Goal: Navigation & Orientation: Find specific page/section

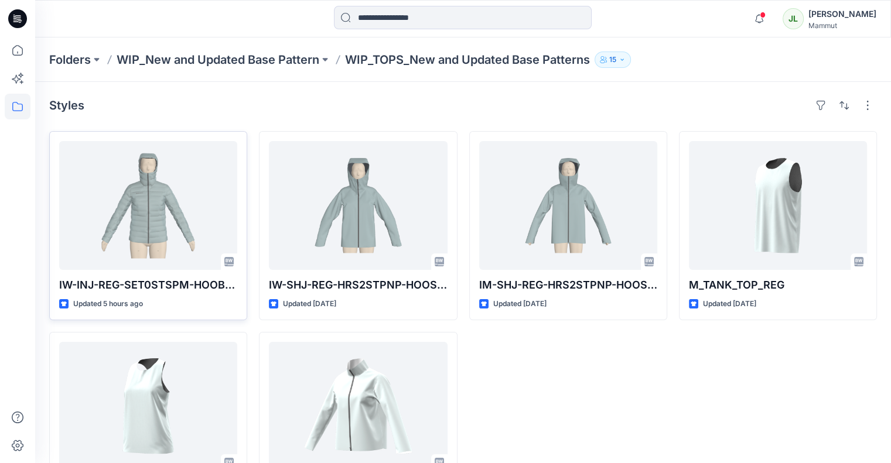
scroll to position [281, 0]
click at [17, 104] on icon at bounding box center [18, 107] width 26 height 26
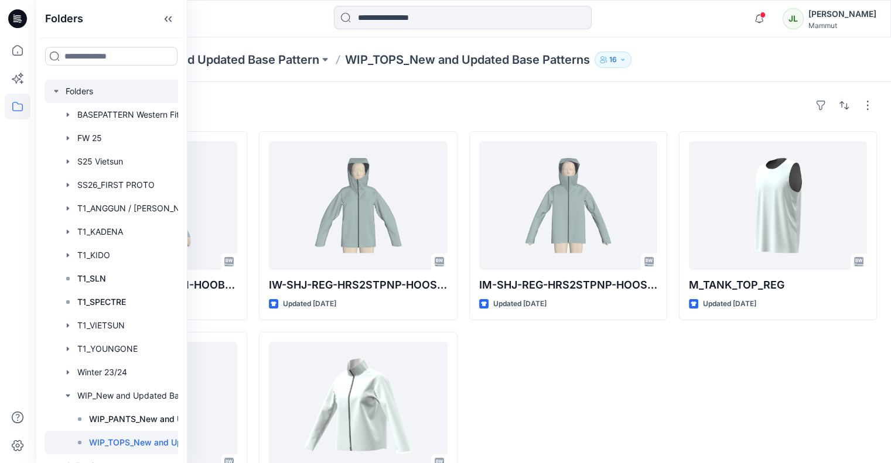
click at [88, 93] on div at bounding box center [133, 91] width 176 height 23
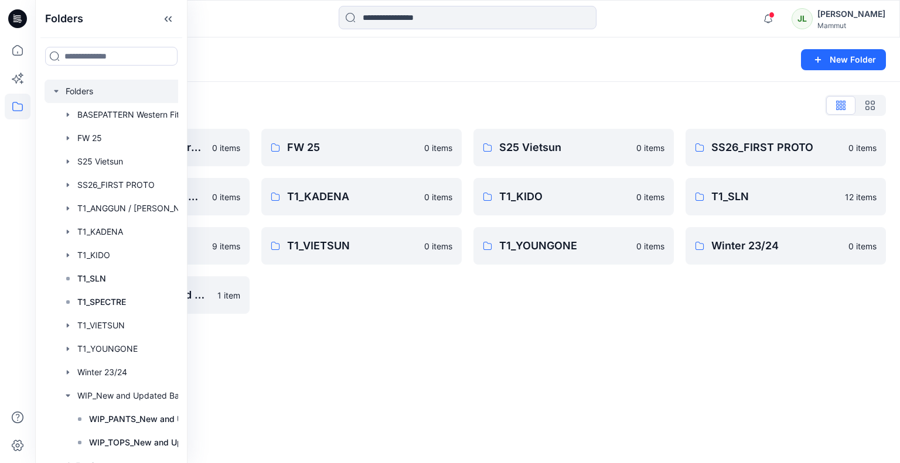
click at [224, 91] on div "Folders List BASEPATTERN Western Fit 0 items T1_ANGGUN / [PERSON_NAME] 0 items …" at bounding box center [467, 205] width 864 height 246
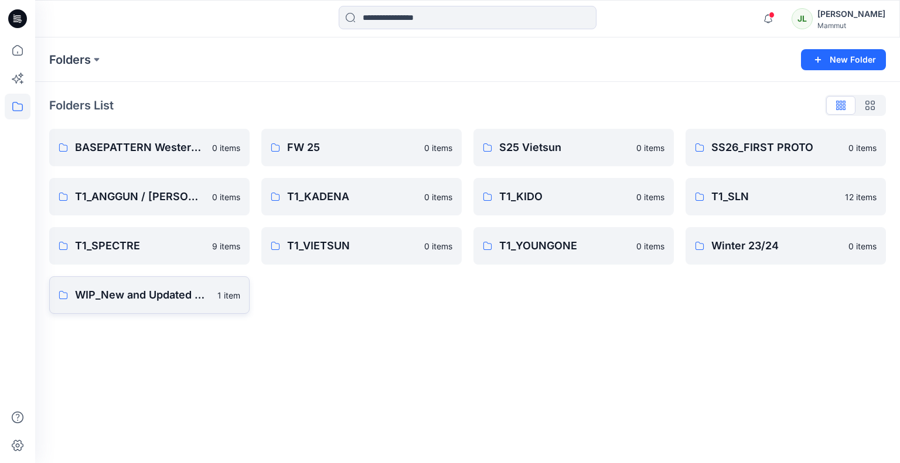
click at [94, 302] on p "WIP_New and Updated Base Pattern" at bounding box center [142, 295] width 135 height 16
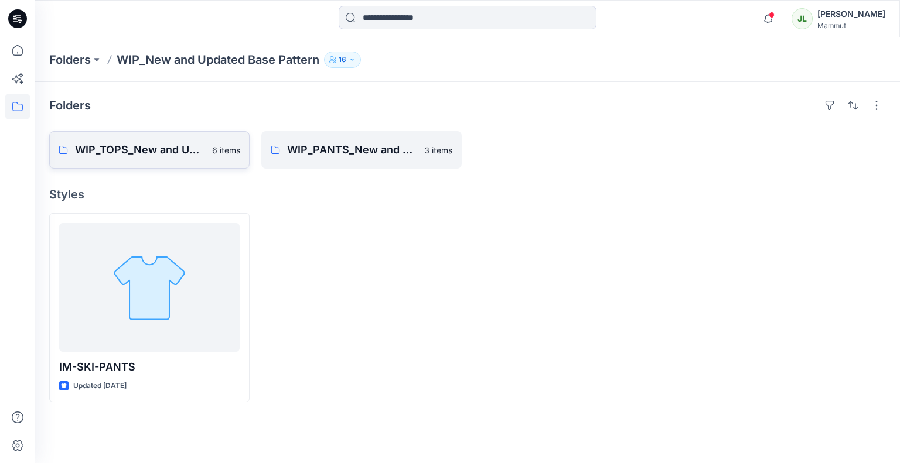
click at [148, 149] on p "WIP_TOPS_New and Updated Base Patterns" at bounding box center [140, 150] width 130 height 16
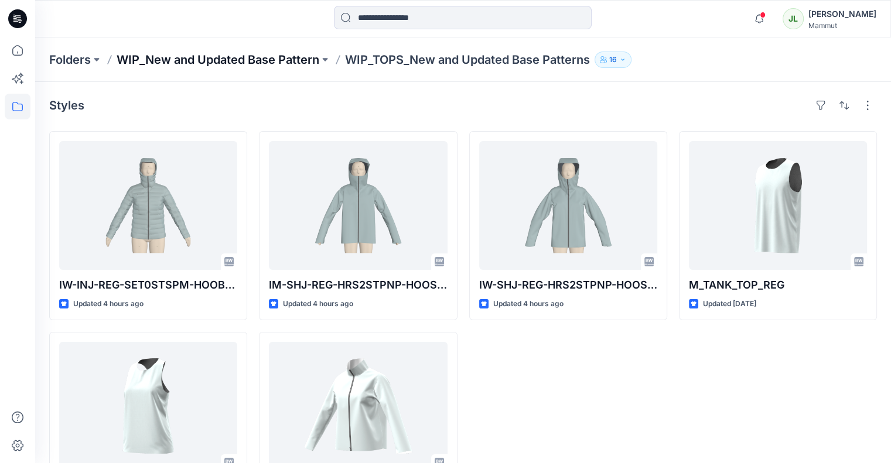
click at [317, 59] on p "WIP_New and Updated Base Pattern" at bounding box center [218, 60] width 203 height 16
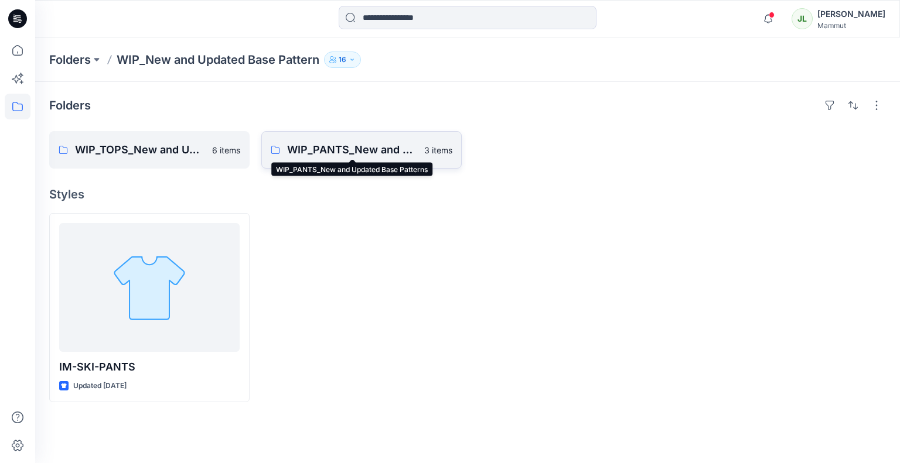
click at [334, 151] on p "WIP_PANTS_New and Updated Base Patterns" at bounding box center [352, 150] width 130 height 16
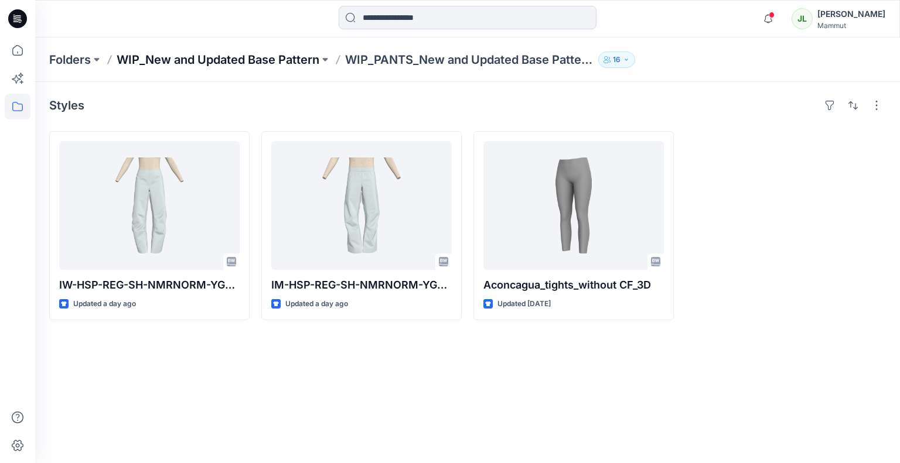
click at [290, 61] on p "WIP_New and Updated Base Pattern" at bounding box center [218, 60] width 203 height 16
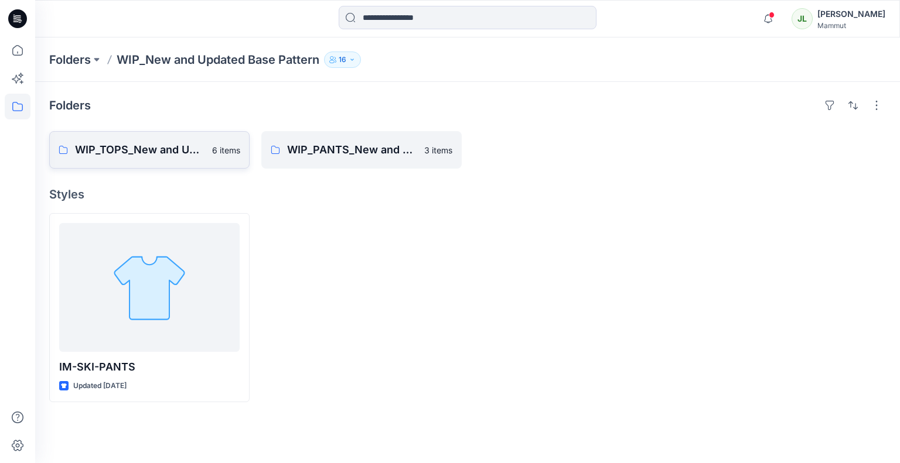
click at [192, 148] on p "WIP_TOPS_New and Updated Base Patterns" at bounding box center [140, 150] width 130 height 16
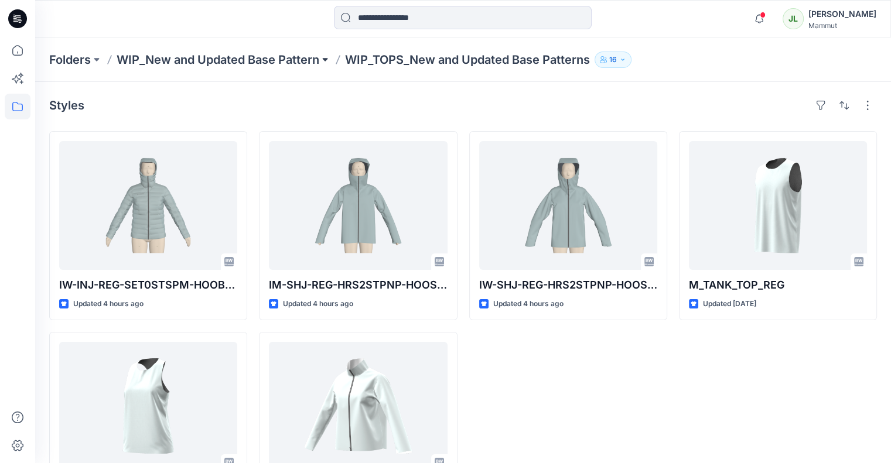
click at [326, 61] on button at bounding box center [325, 60] width 12 height 16
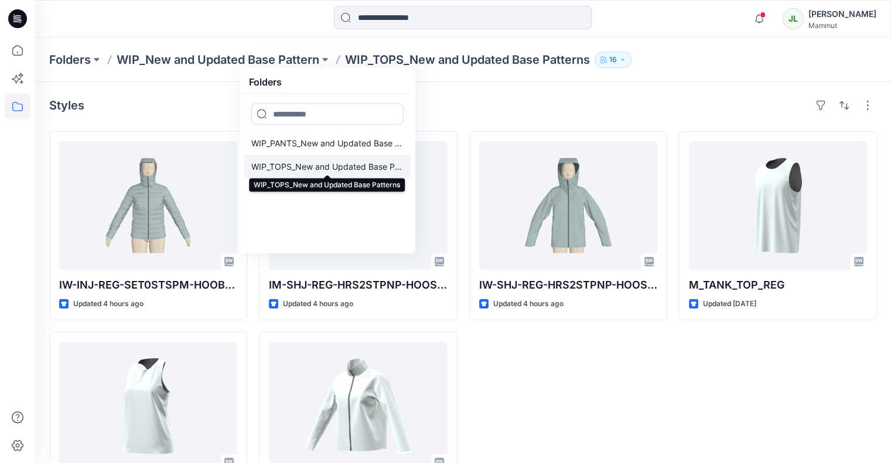
click at [312, 165] on p "WIP_TOPS_New and Updated Base Patterns" at bounding box center [327, 167] width 152 height 14
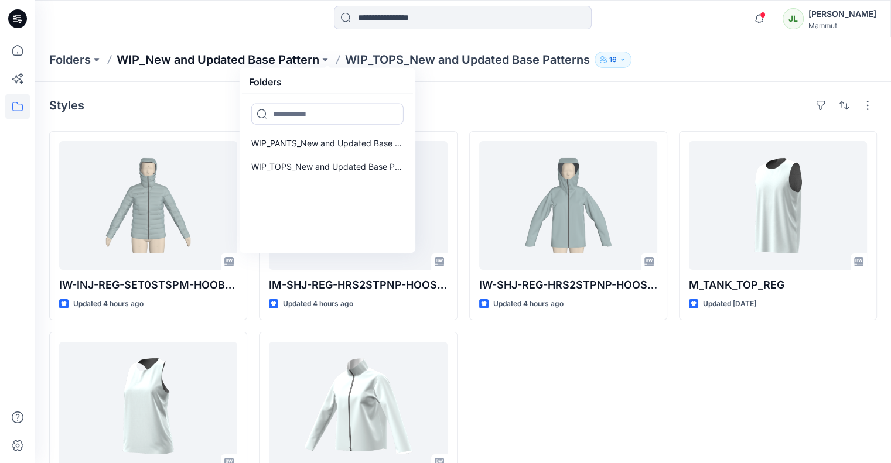
click at [316, 60] on p "WIP_New and Updated Base Pattern" at bounding box center [218, 60] width 203 height 16
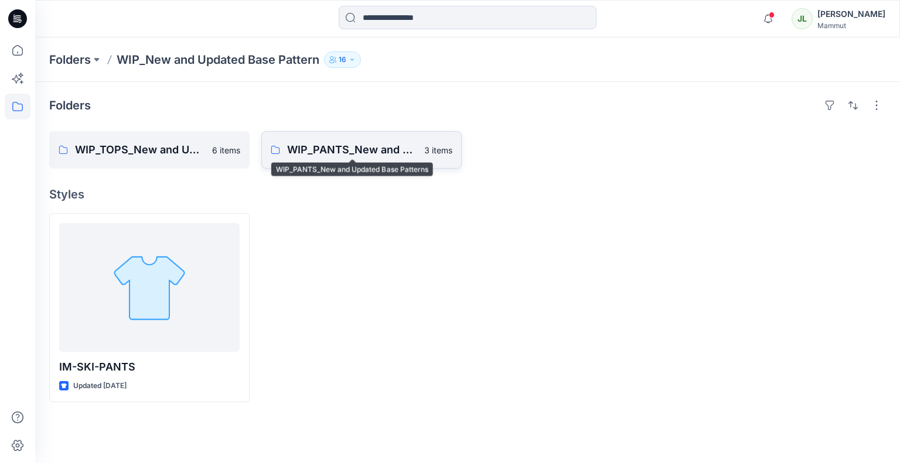
click at [327, 149] on p "WIP_PANTS_New and Updated Base Patterns" at bounding box center [352, 150] width 130 height 16
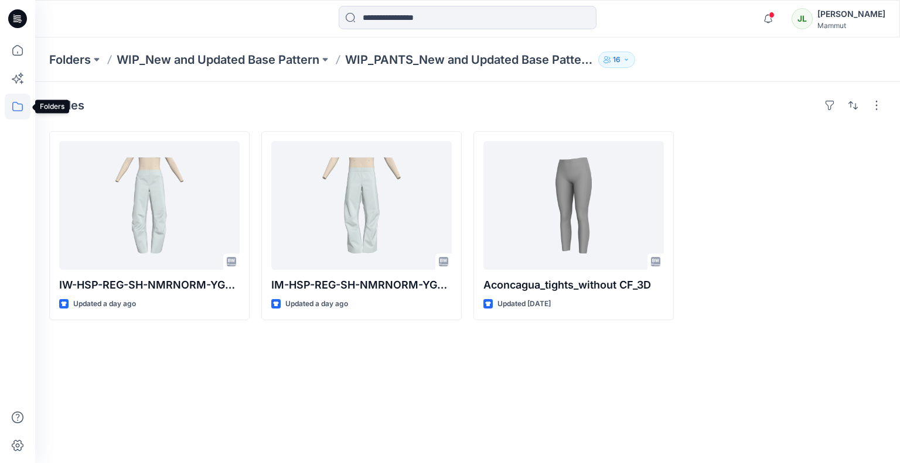
click at [13, 113] on icon at bounding box center [18, 107] width 26 height 26
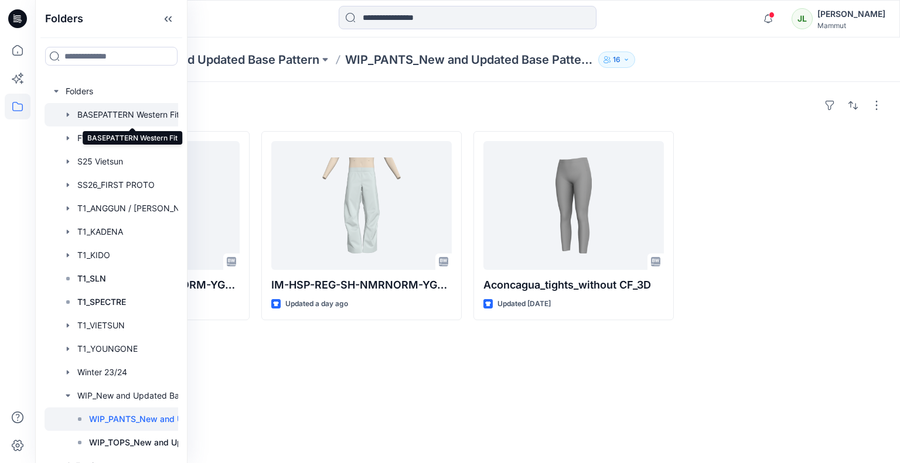
click at [87, 121] on div at bounding box center [133, 114] width 176 height 23
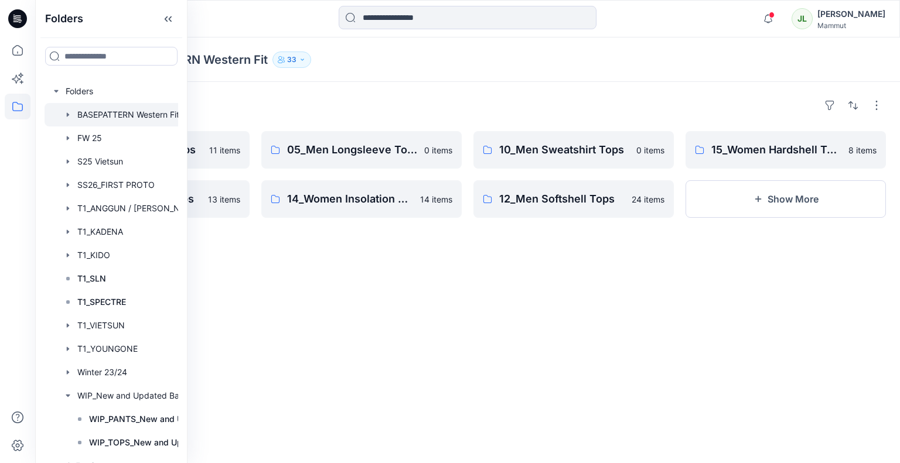
click at [266, 105] on div "Folders" at bounding box center [467, 105] width 836 height 19
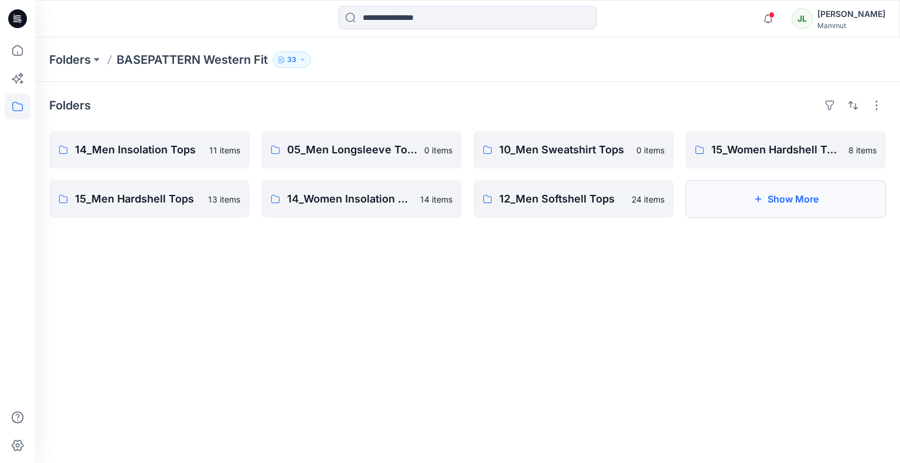
click at [711, 204] on button "Show More" at bounding box center [785, 198] width 200 height 37
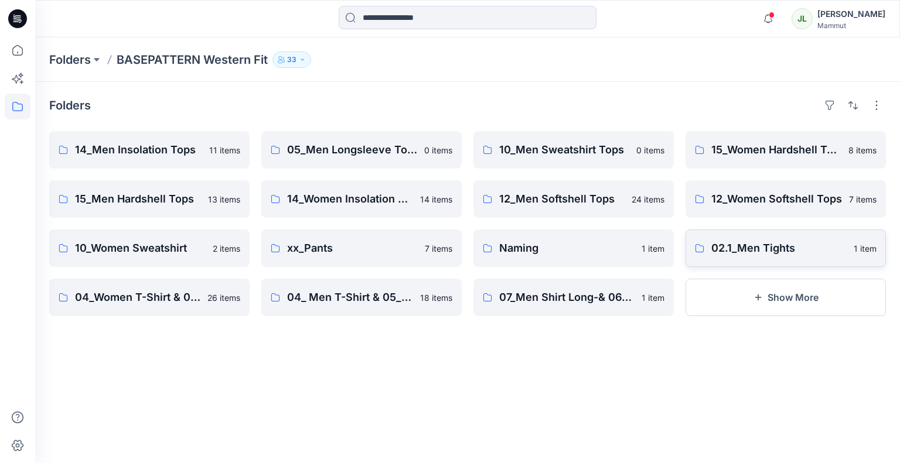
click at [726, 248] on p "02.1_Men Tights" at bounding box center [778, 248] width 135 height 16
click at [314, 240] on link "xx_Pants 7 items" at bounding box center [361, 248] width 200 height 37
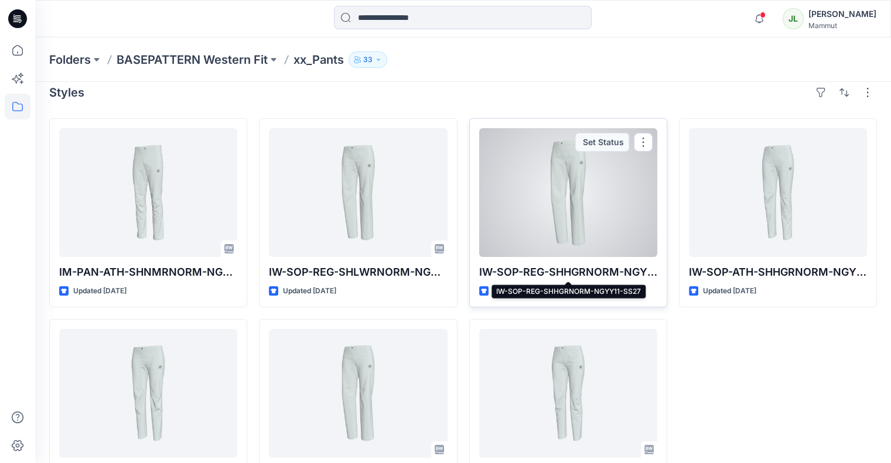
scroll to position [11, 0]
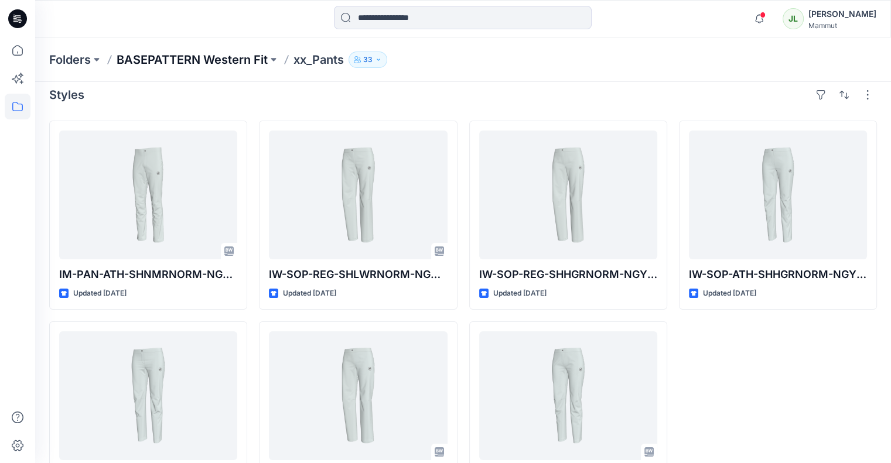
click at [257, 56] on p "BASEPATTERN Western Fit" at bounding box center [192, 60] width 151 height 16
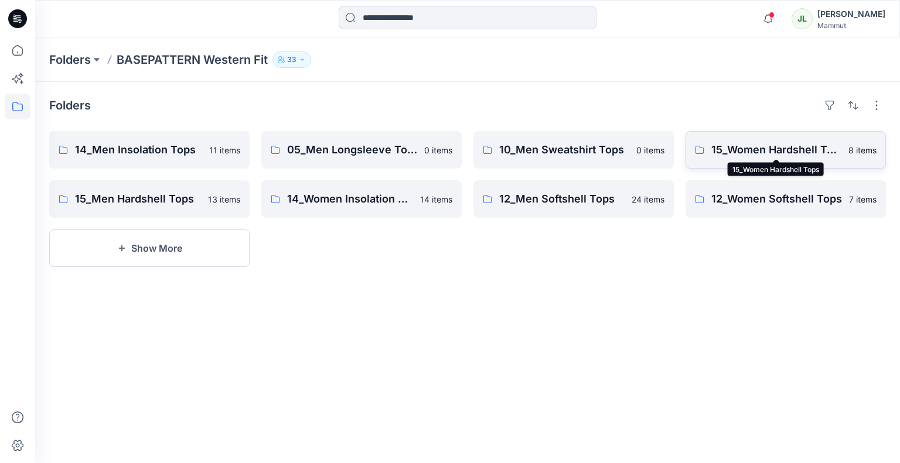
click at [746, 144] on p "15_Women Hardshell Tops" at bounding box center [776, 150] width 130 height 16
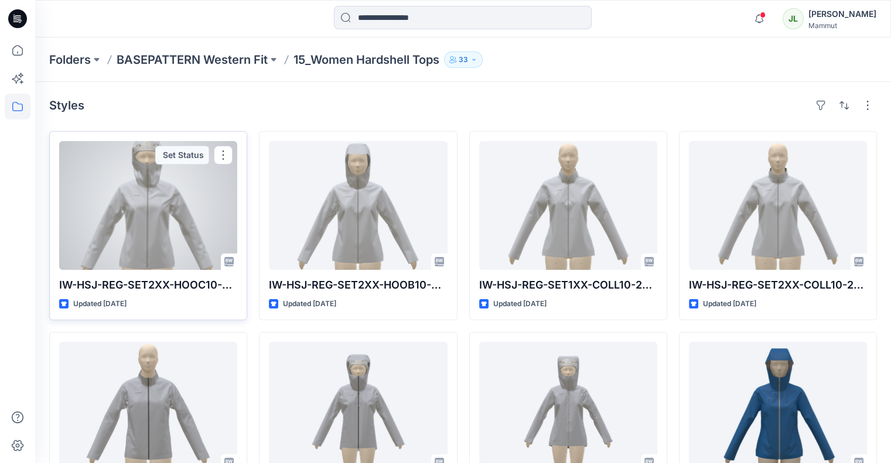
click at [161, 247] on div at bounding box center [148, 205] width 178 height 129
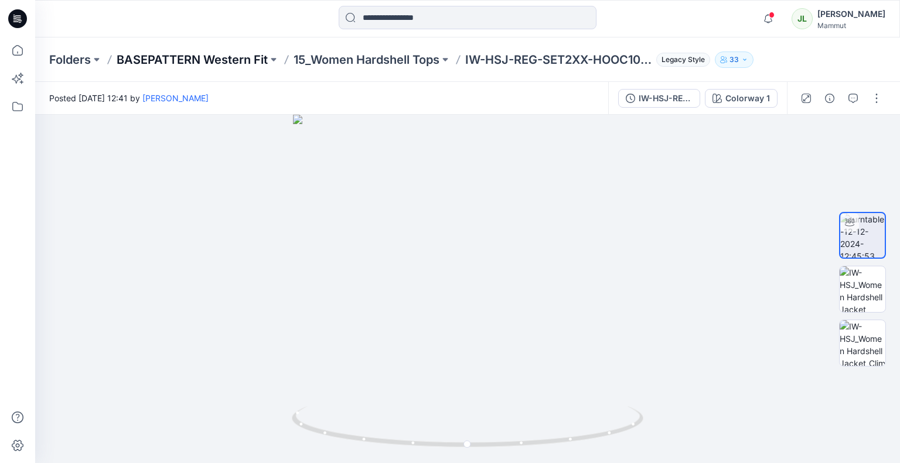
click at [240, 66] on p "BASEPATTERN Western Fit" at bounding box center [192, 60] width 151 height 16
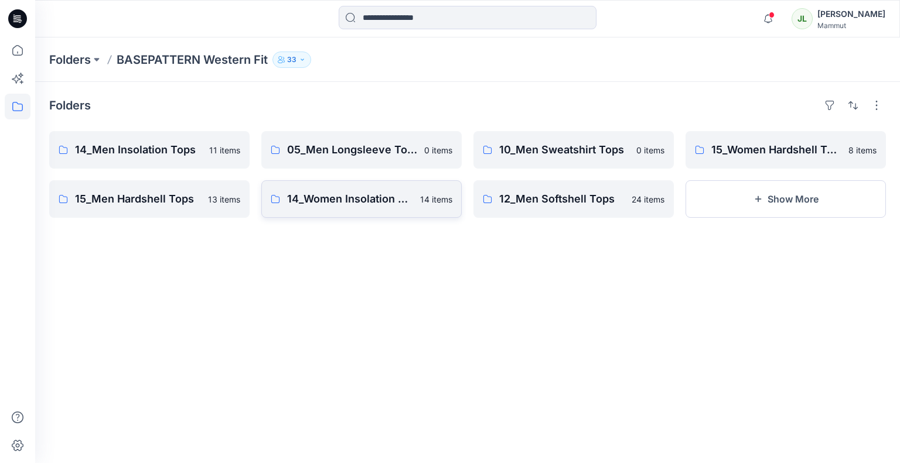
click at [420, 203] on link "14_Women Insolation Tops 14 items" at bounding box center [361, 198] width 200 height 37
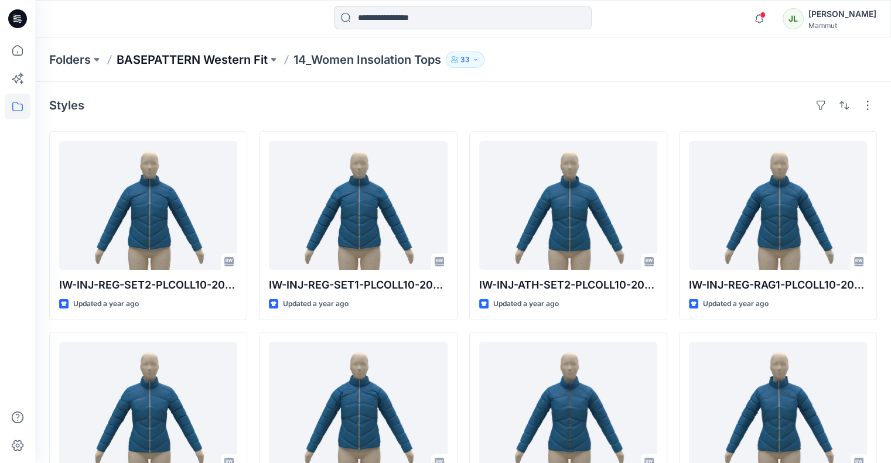
click at [160, 61] on p "BASEPATTERN Western Fit" at bounding box center [192, 60] width 151 height 16
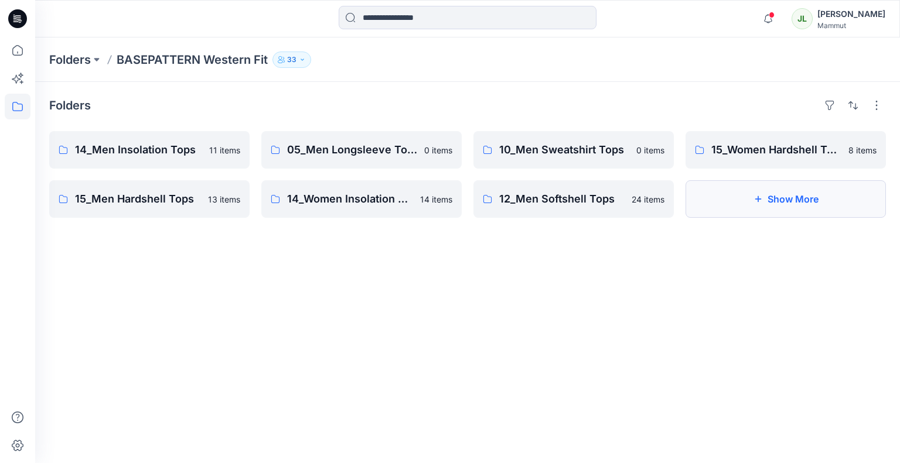
click at [723, 197] on button "Show More" at bounding box center [785, 198] width 200 height 37
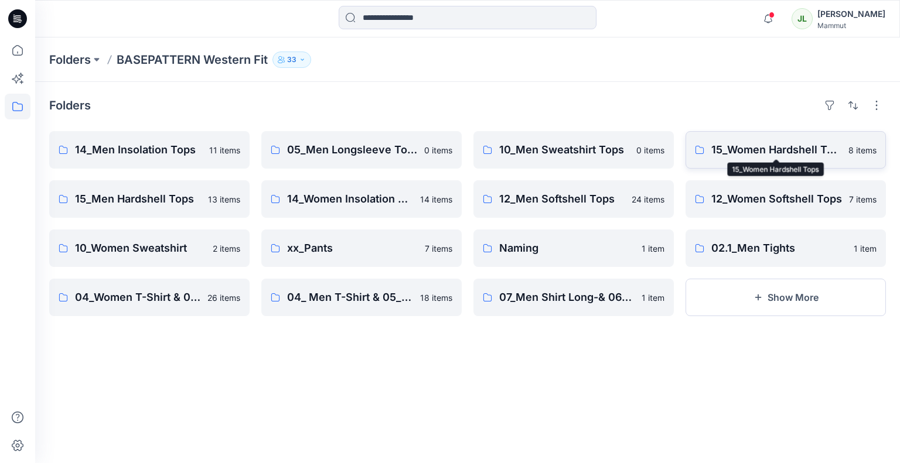
click at [733, 148] on p "15_Women Hardshell Tops" at bounding box center [776, 150] width 130 height 16
